Goal: Information Seeking & Learning: Learn about a topic

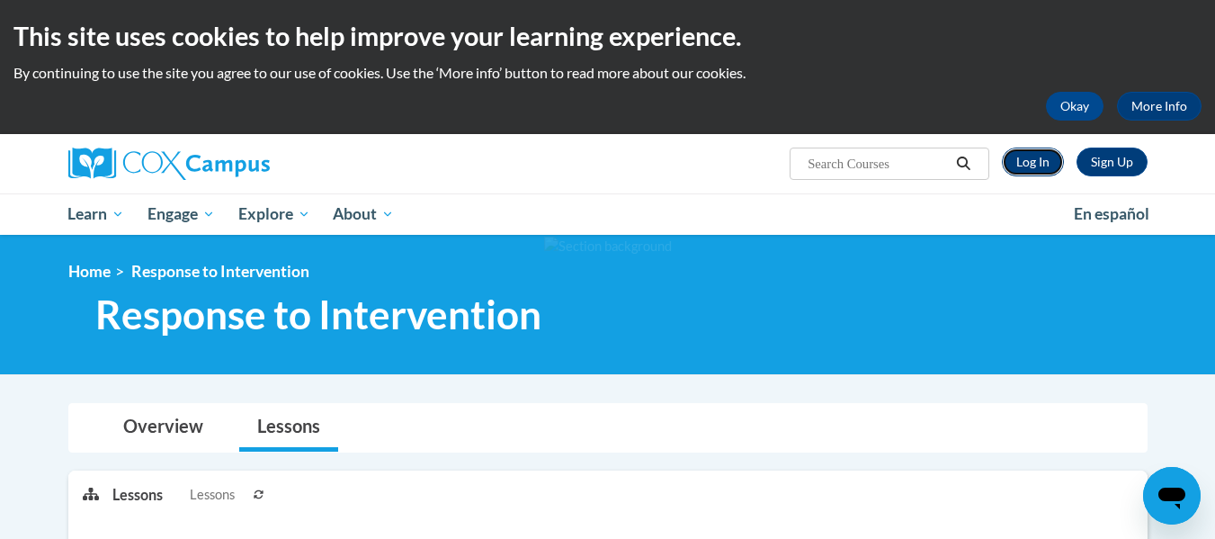
click at [1030, 165] on link "Log In" at bounding box center [1033, 161] width 62 height 29
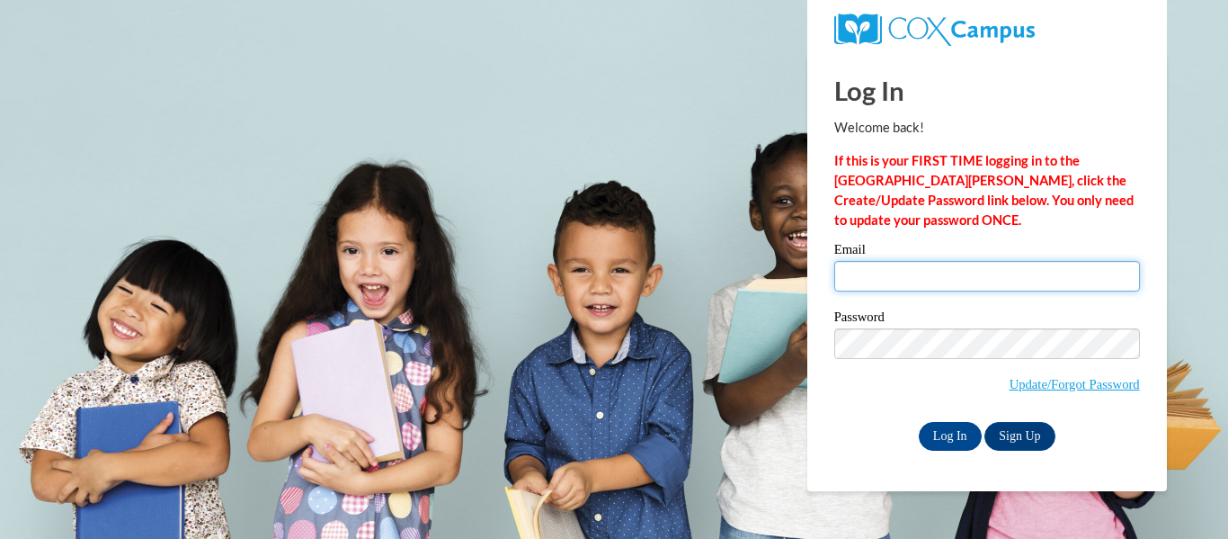
click at [872, 281] on input "Email" at bounding box center [988, 276] width 306 height 31
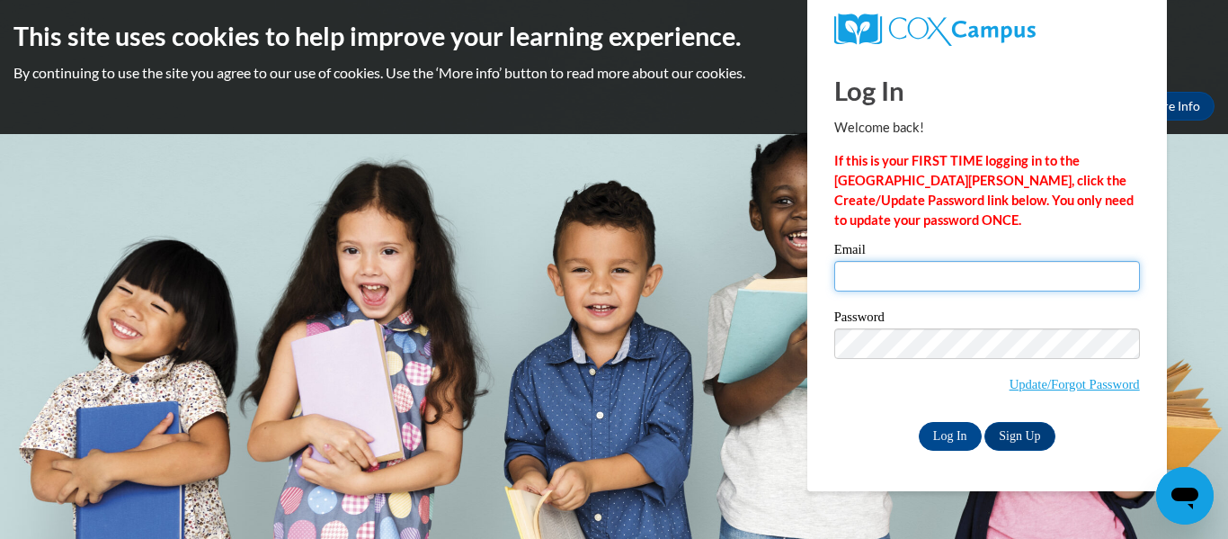
type input "excitedmommy25@yahoo.com"
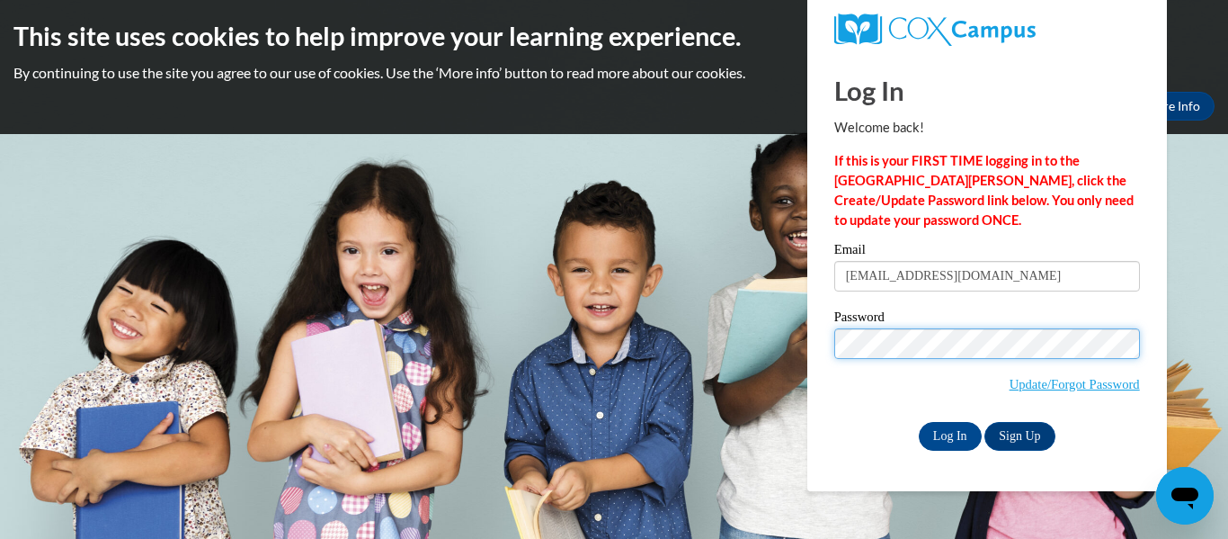
click at [919, 422] on input "Log In" at bounding box center [950, 436] width 63 height 29
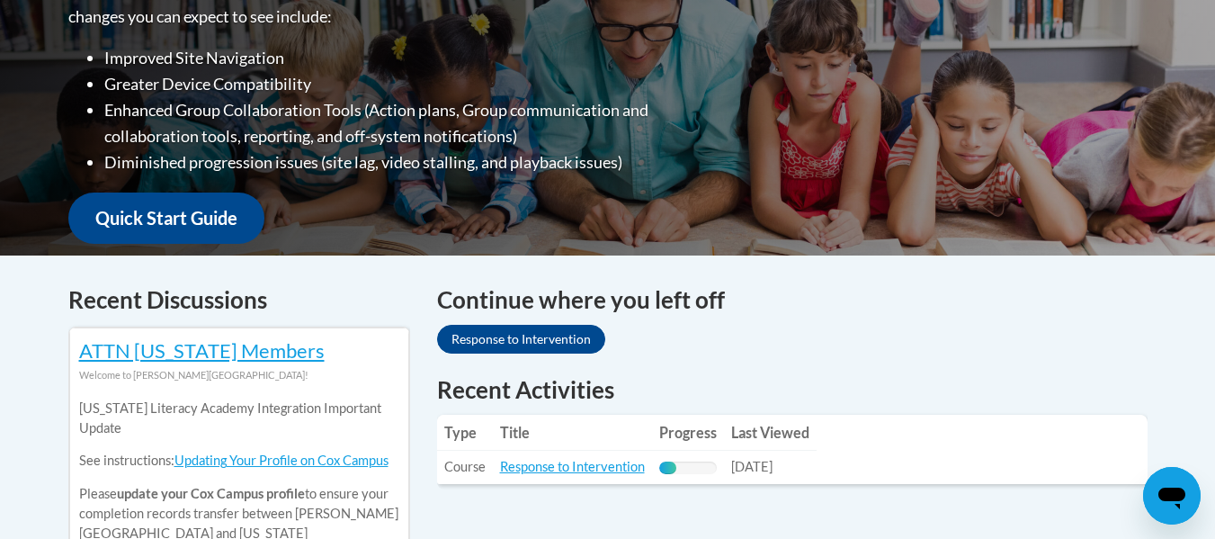
scroll to position [540, 0]
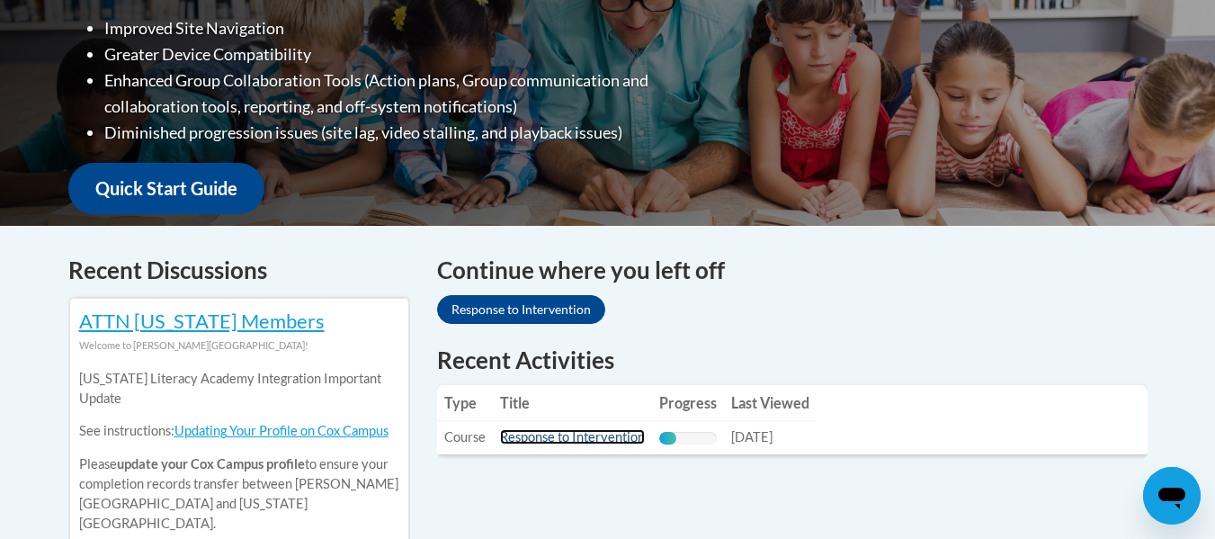
click at [565, 436] on link "Response to Intervention" at bounding box center [572, 436] width 145 height 15
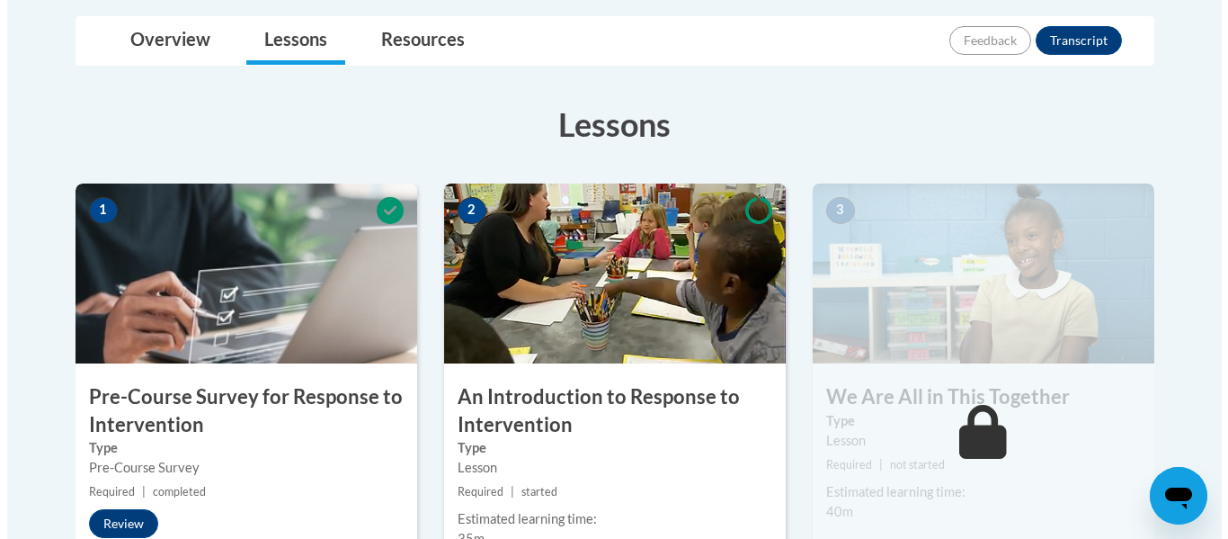
scroll to position [540, 0]
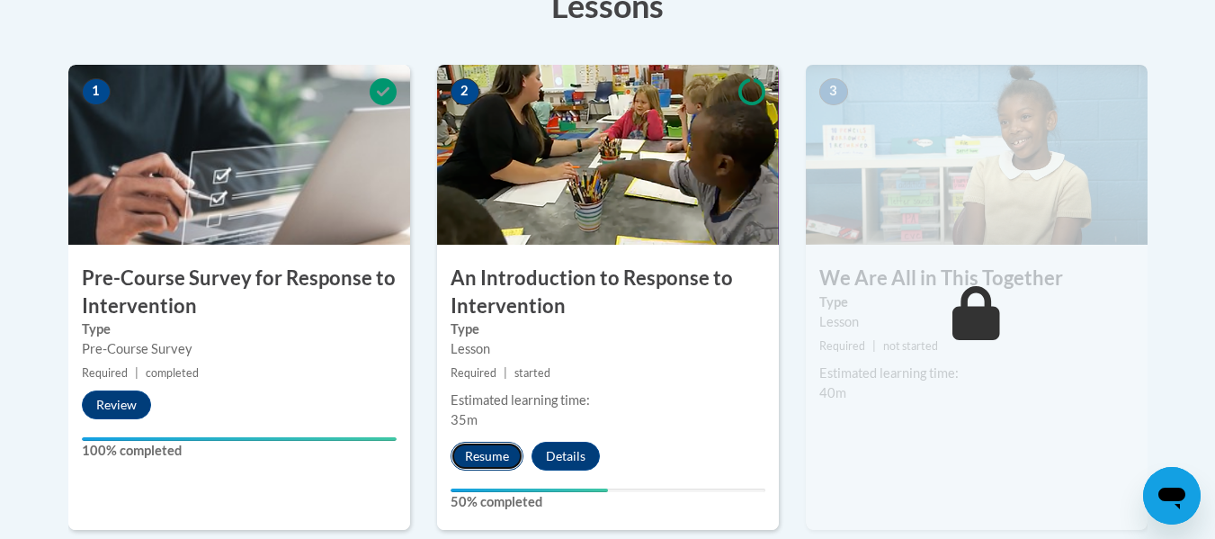
click at [479, 456] on button "Resume" at bounding box center [487, 456] width 73 height 29
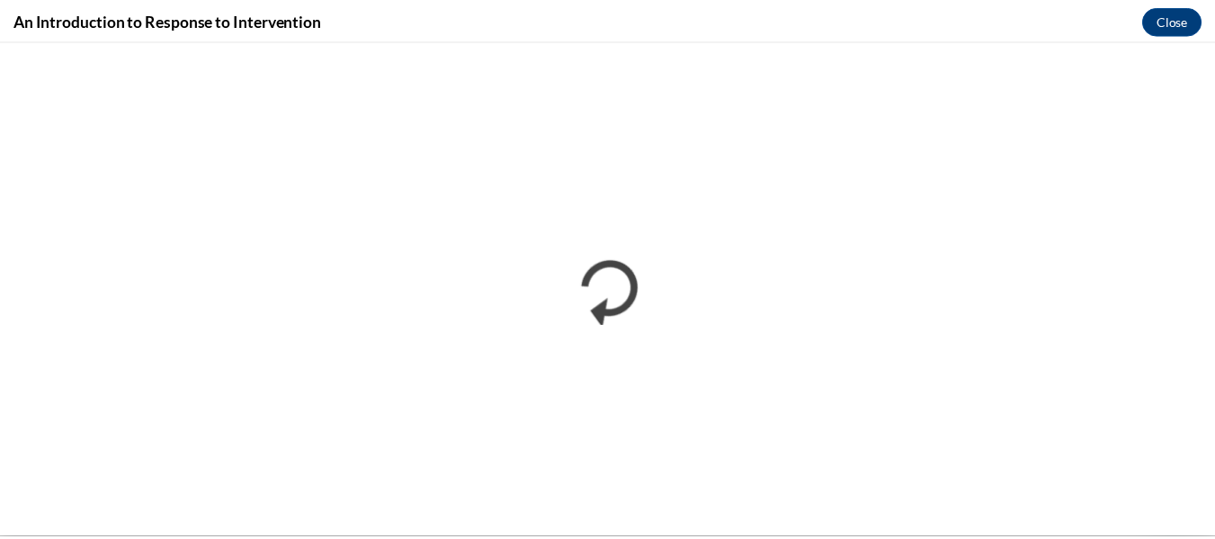
scroll to position [0, 0]
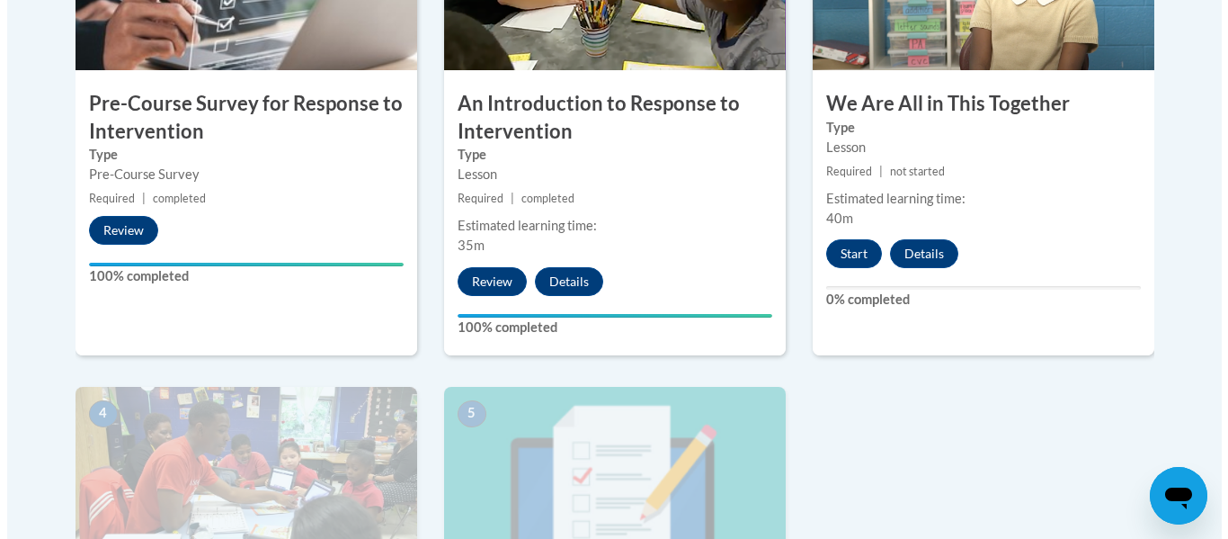
scroll to position [630, 0]
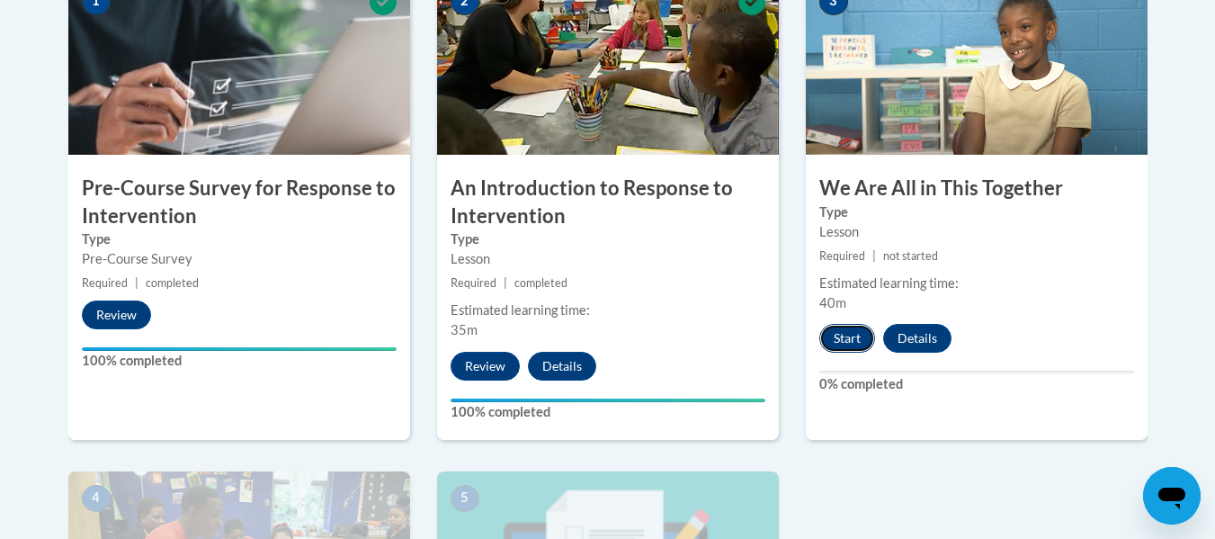
click at [841, 338] on button "Start" at bounding box center [847, 338] width 56 height 29
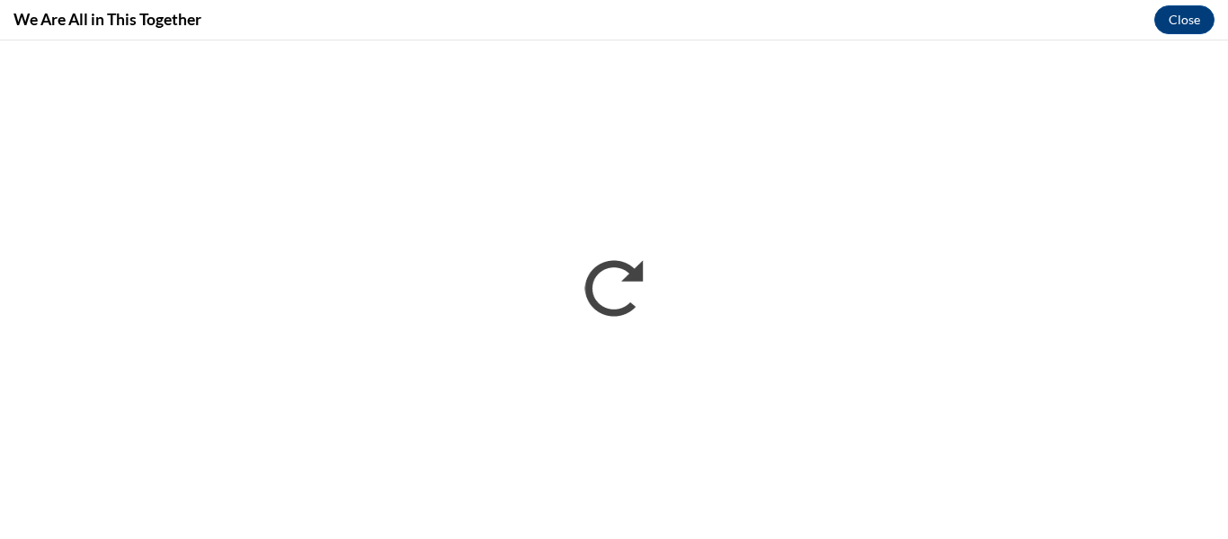
scroll to position [0, 0]
